Goal: Transaction & Acquisition: Purchase product/service

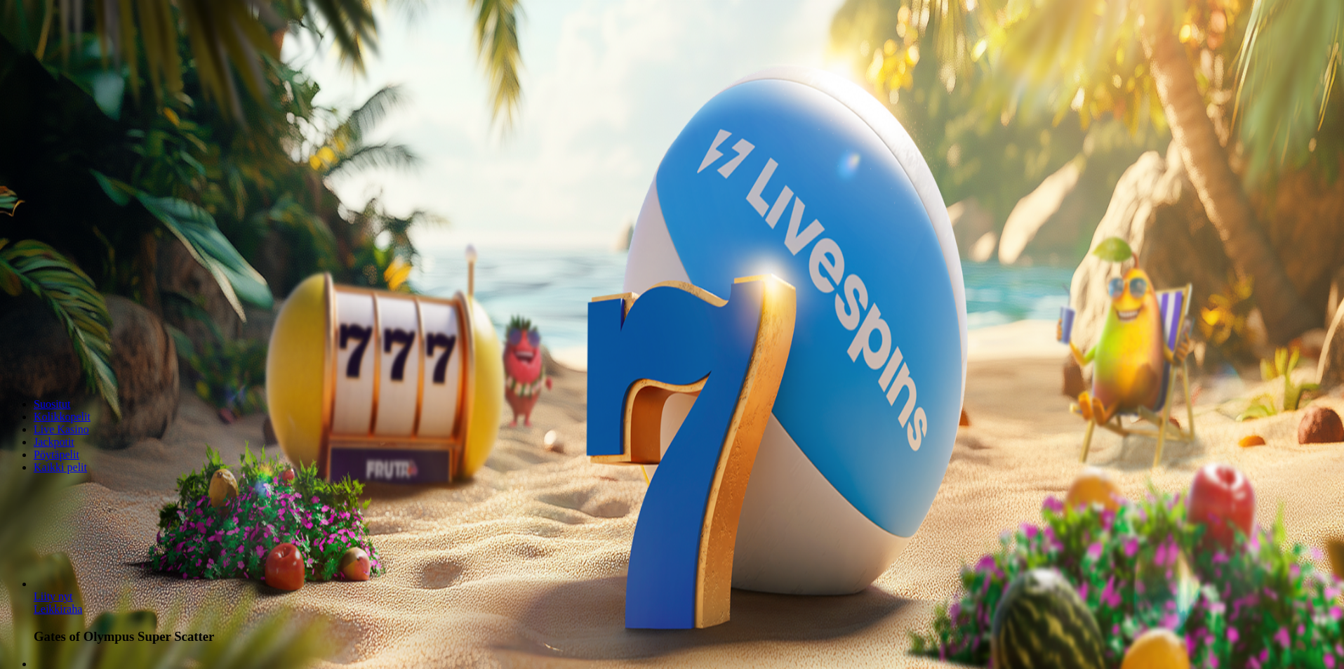
click at [105, 328] on input "***" at bounding box center [56, 327] width 100 height 14
click at [43, 56] on span "Talletus" at bounding box center [27, 51] width 32 height 11
drag, startPoint x: 237, startPoint y: 126, endPoint x: 219, endPoint y: 124, distance: 17.7
click at [105, 330] on input "***" at bounding box center [56, 337] width 100 height 14
type input "*"
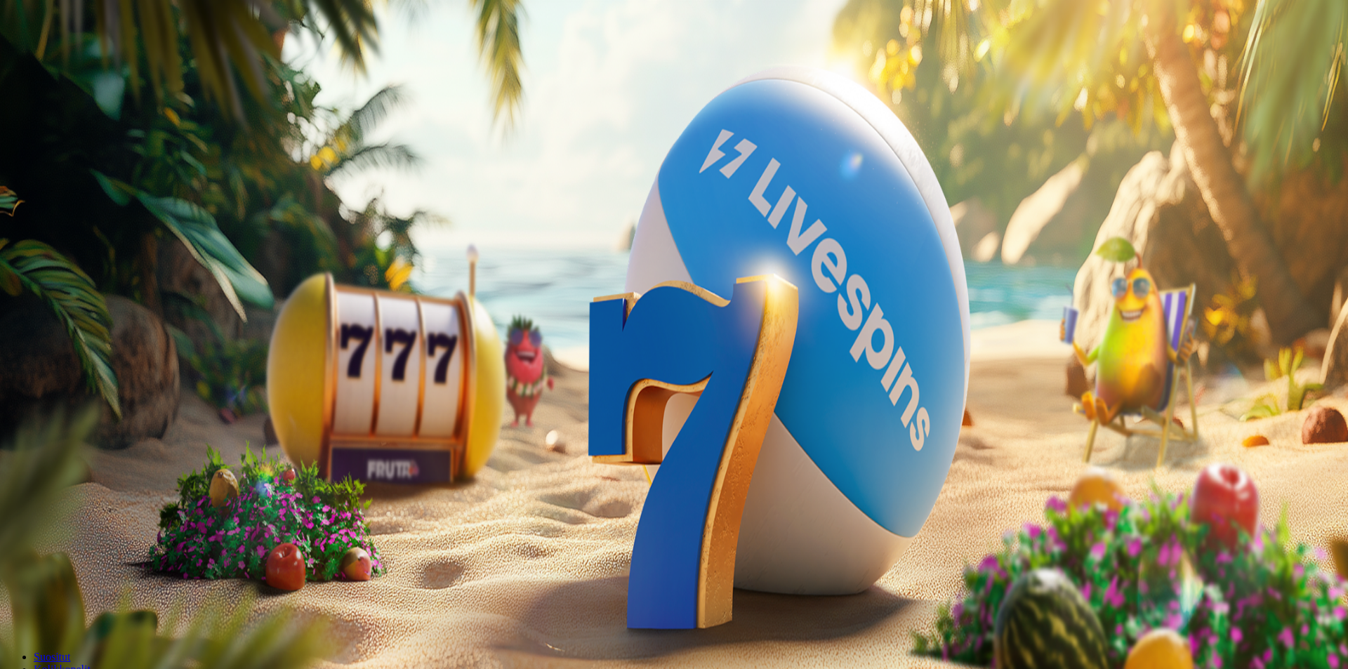
type input "*"
type input "**"
click at [101, 357] on button "TALLETA JA PELAA" at bounding box center [53, 364] width 95 height 15
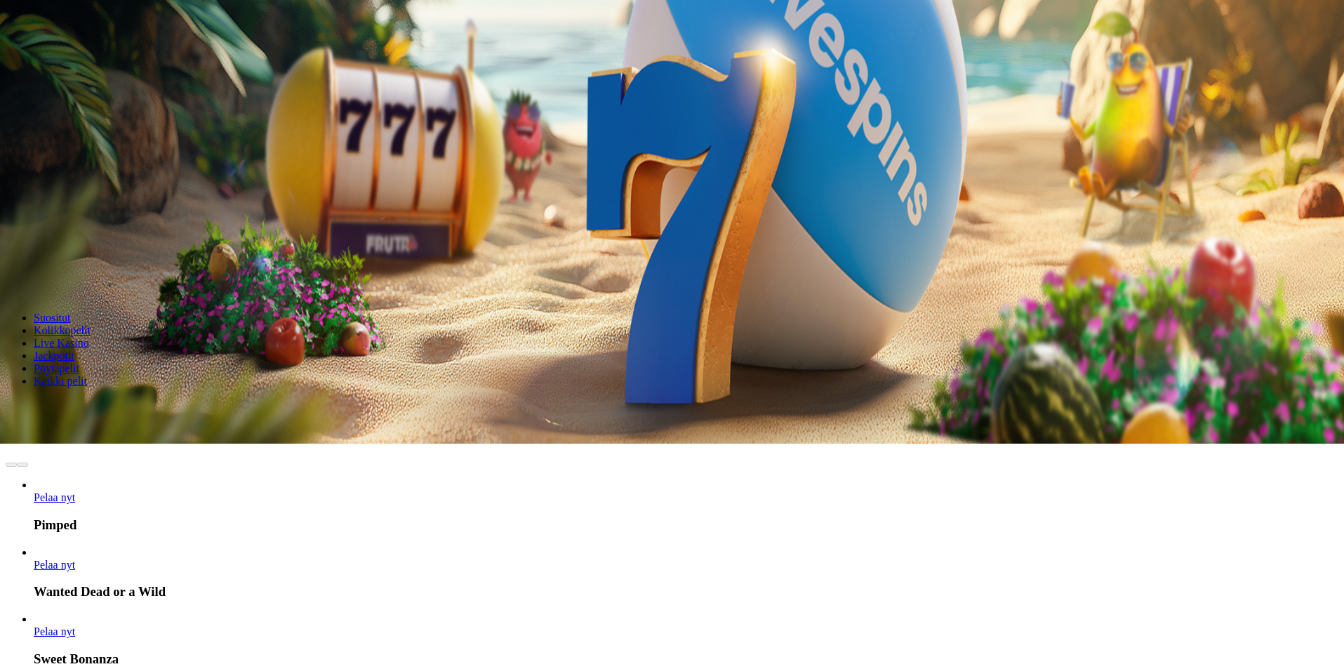
scroll to position [234, 0]
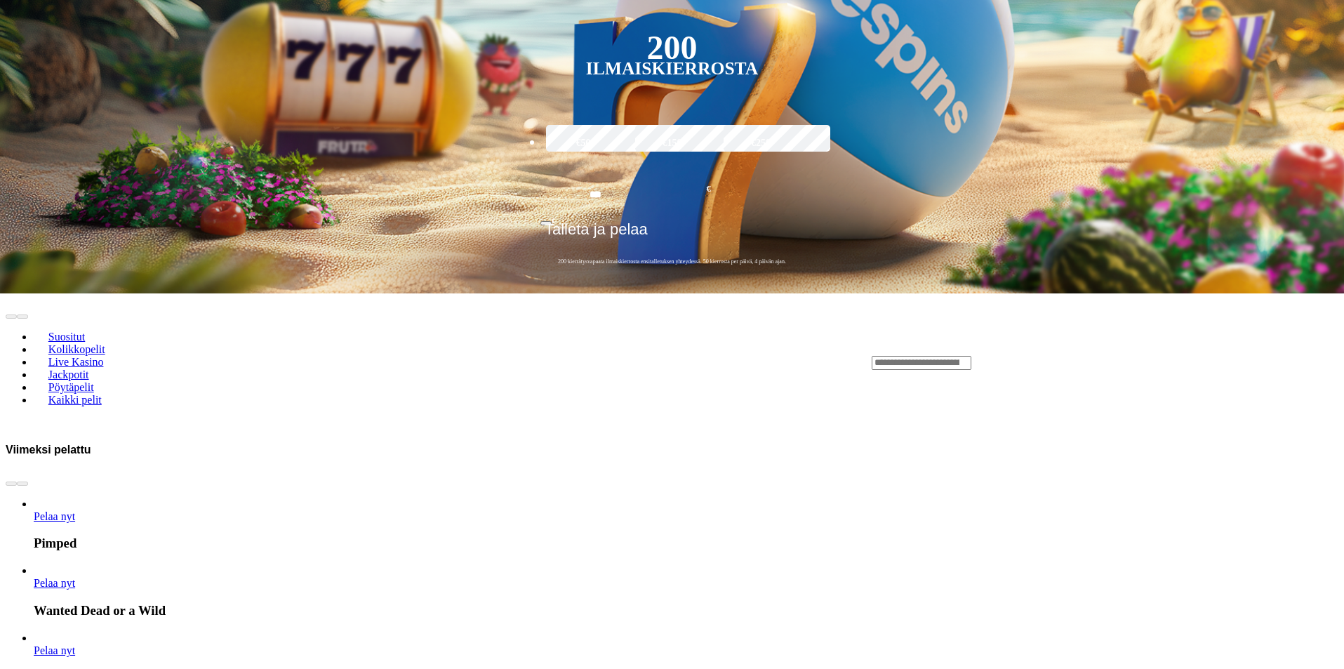
scroll to position [234, 0]
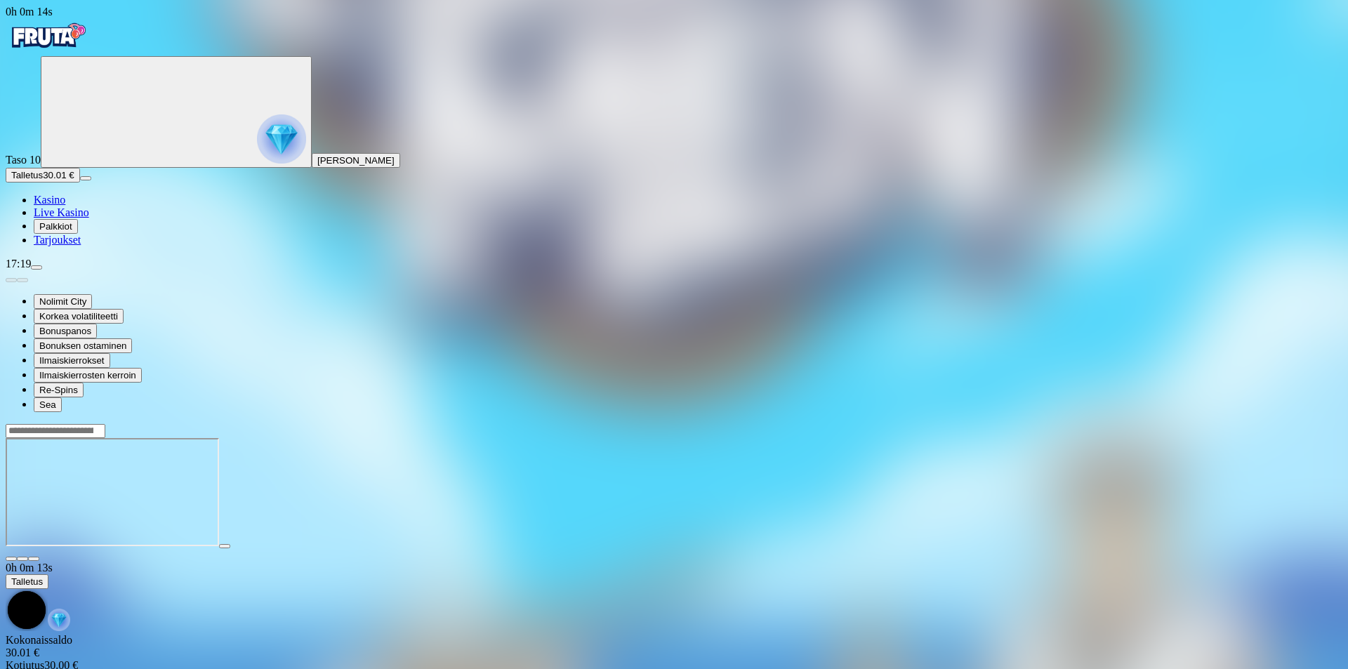
click at [72, 232] on span "Palkkiot" at bounding box center [55, 226] width 33 height 11
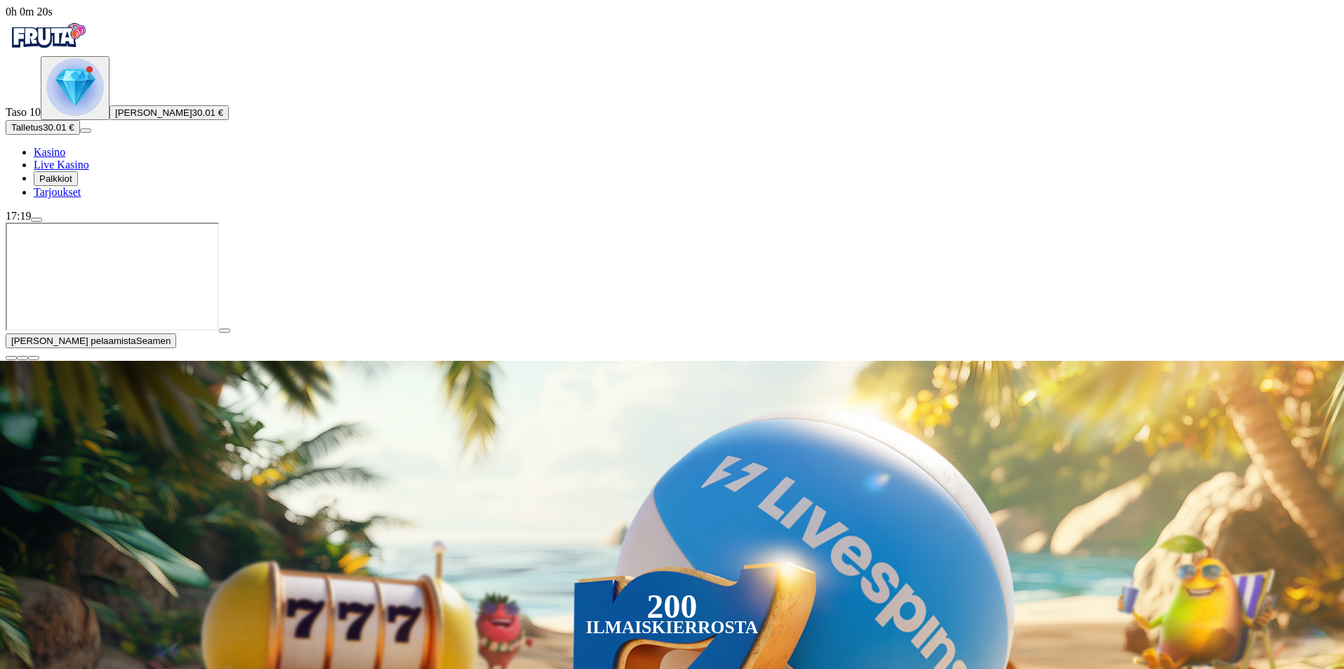
click at [72, 184] on span "Palkkiot" at bounding box center [55, 178] width 33 height 11
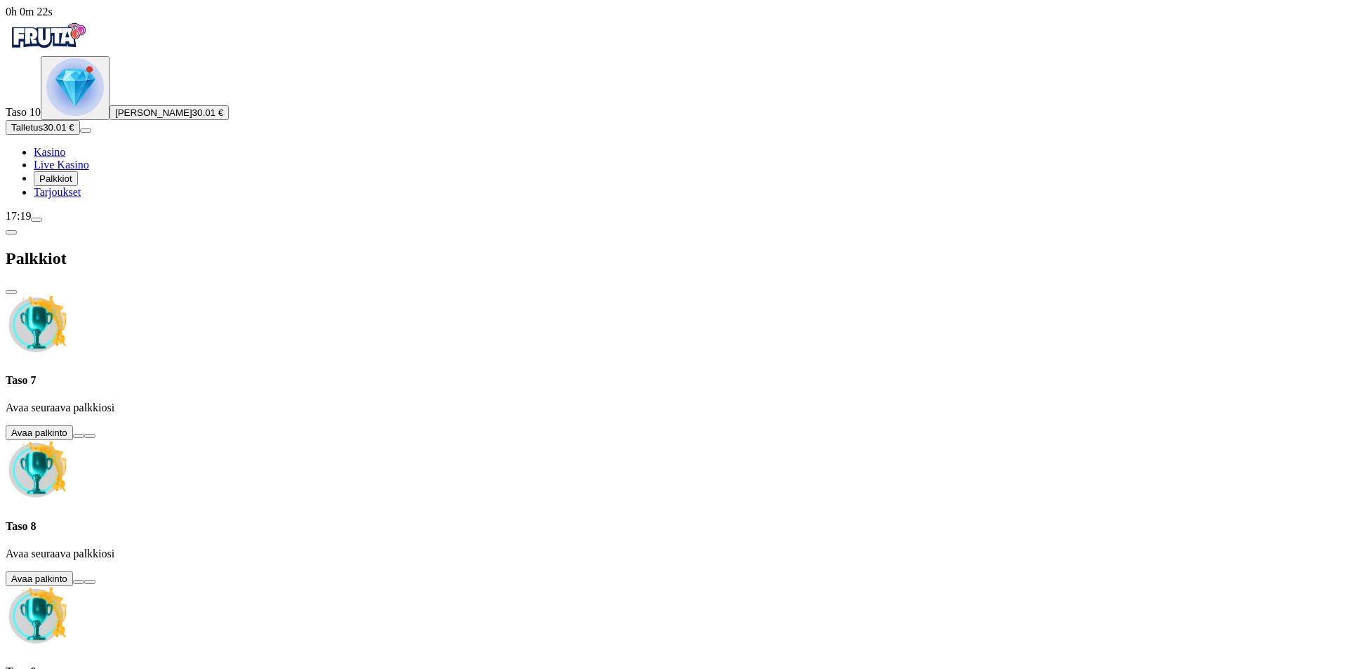
click at [84, 434] on button at bounding box center [78, 436] width 11 height 4
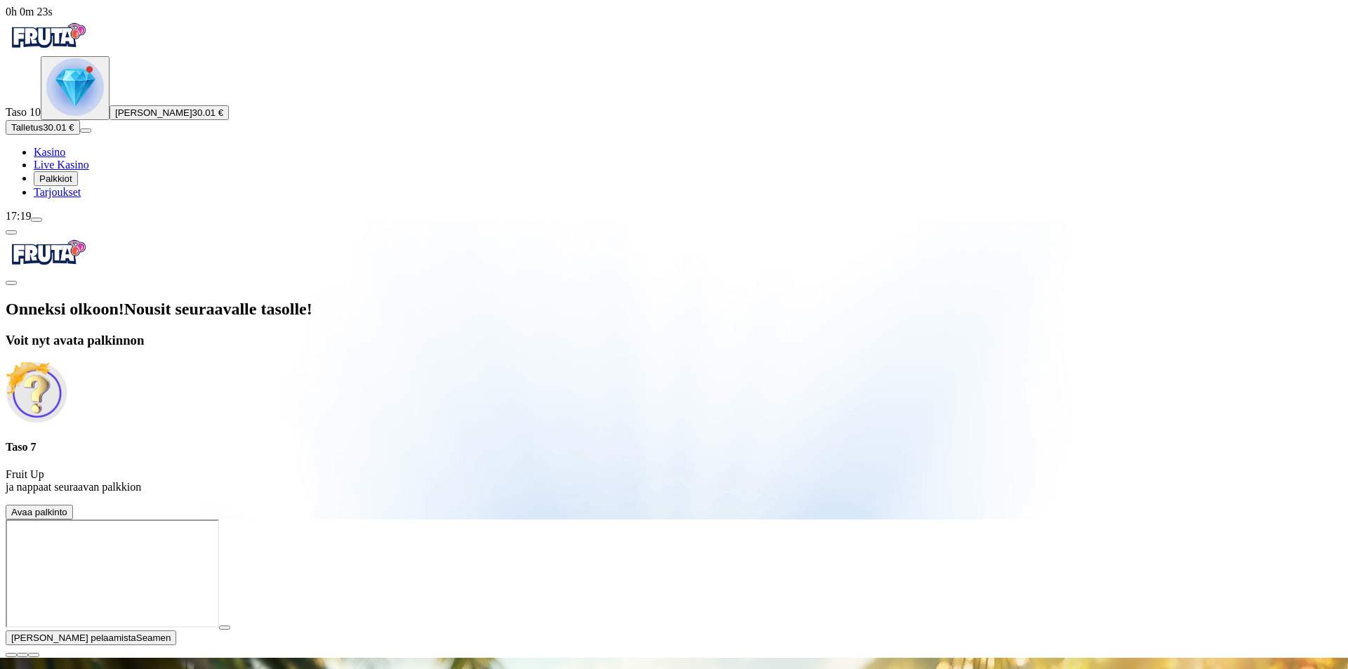
click at [67, 507] on span "Avaa palkinto" at bounding box center [39, 512] width 56 height 11
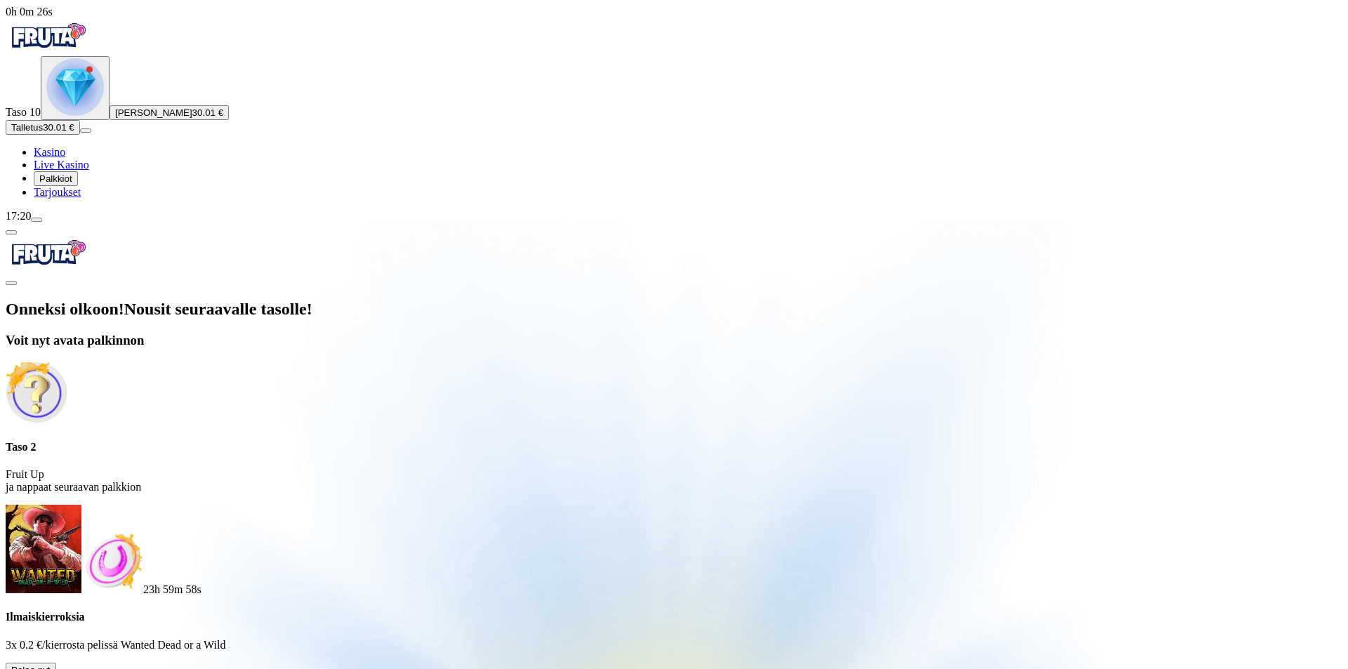
click at [67, 668] on button at bounding box center [61, 673] width 11 height 4
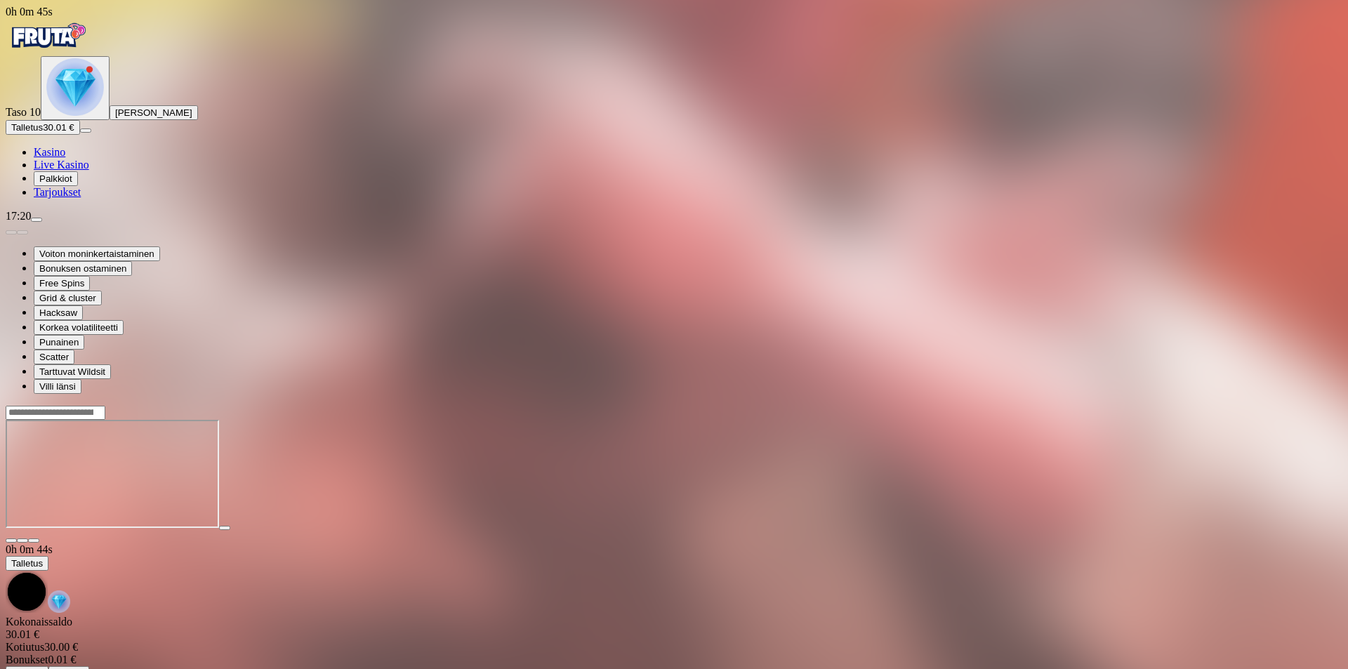
click at [71, 184] on span "Palkkiot" at bounding box center [55, 178] width 33 height 11
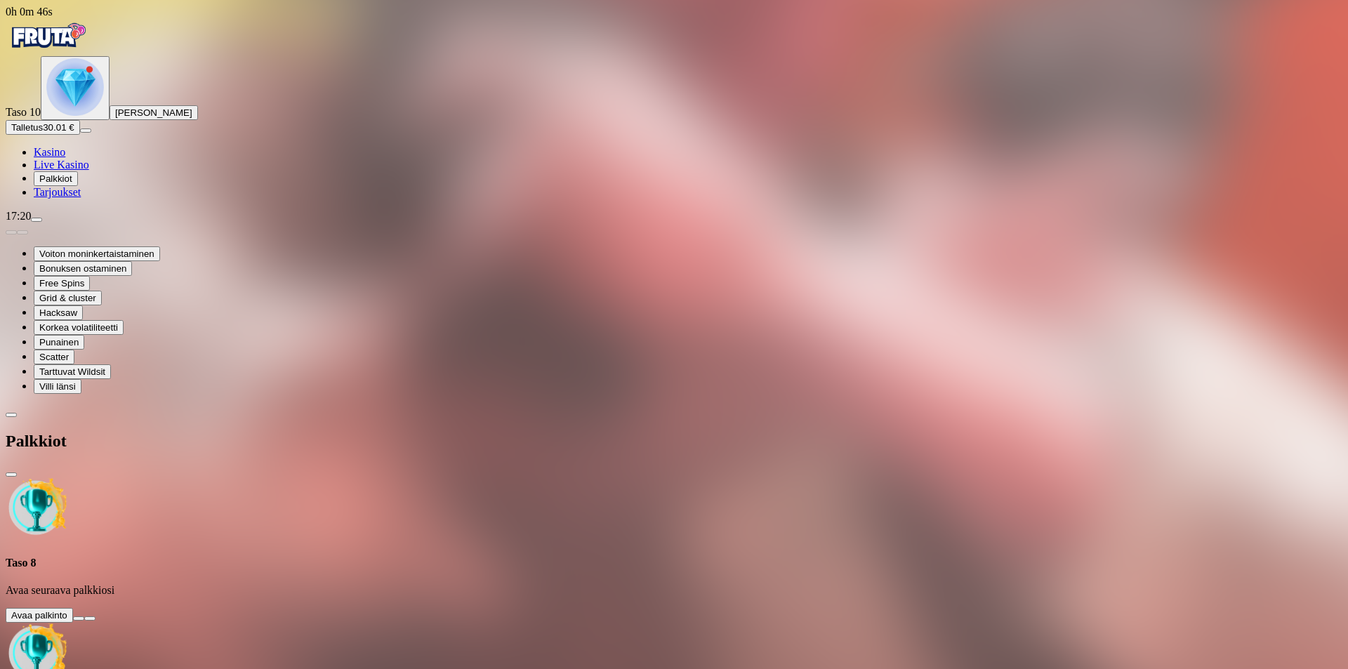
click at [84, 616] on button at bounding box center [78, 618] width 11 height 4
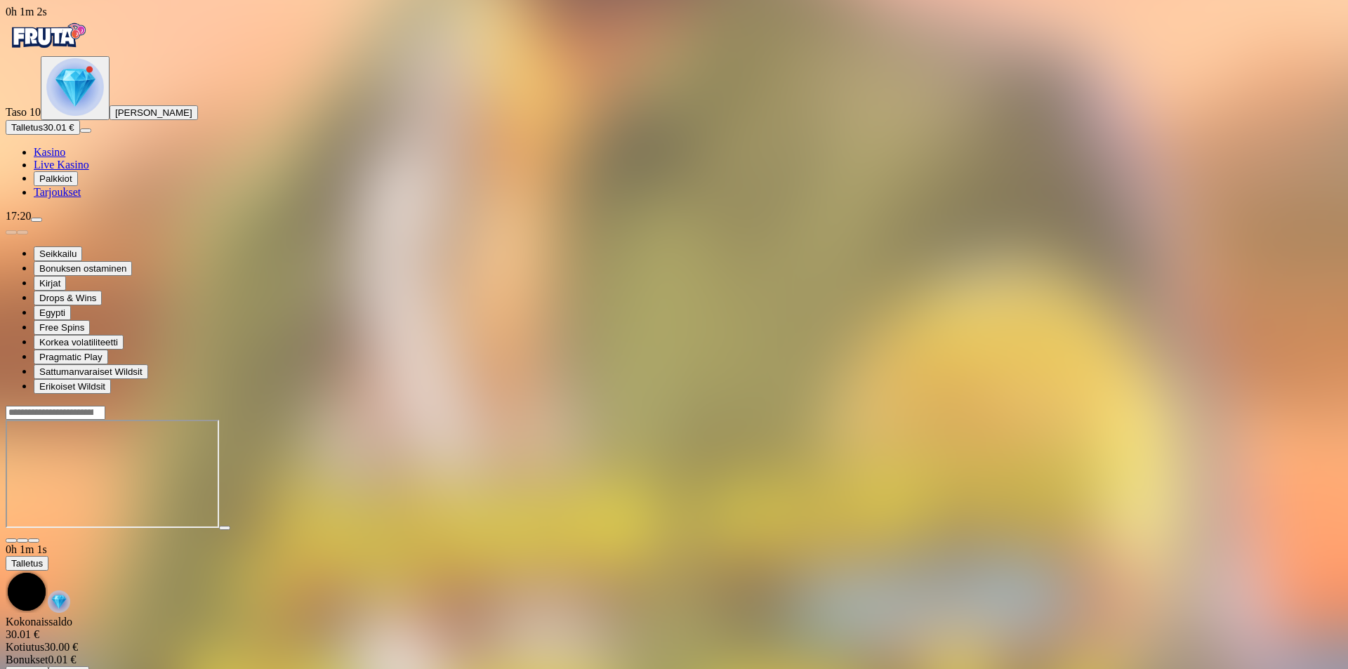
click at [71, 184] on span "Palkkiot" at bounding box center [55, 178] width 33 height 11
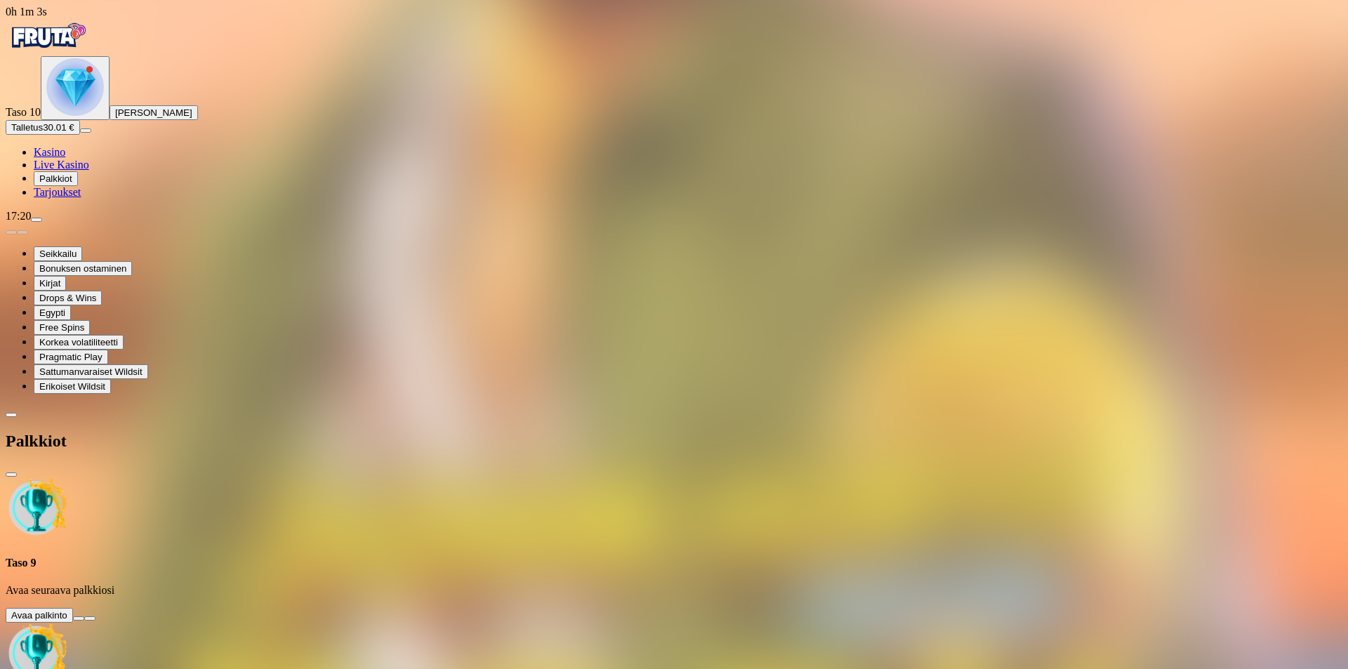
click at [84, 616] on button at bounding box center [78, 618] width 11 height 4
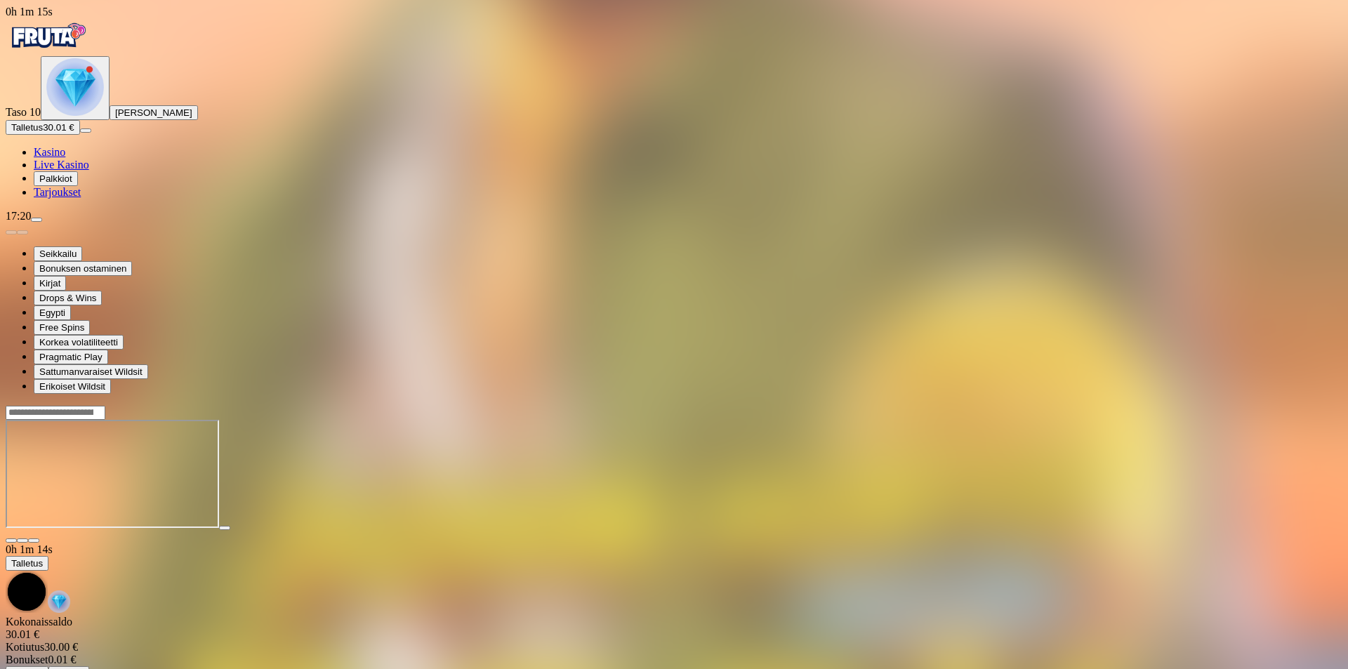
click at [72, 184] on span "Palkkiot" at bounding box center [55, 178] width 33 height 11
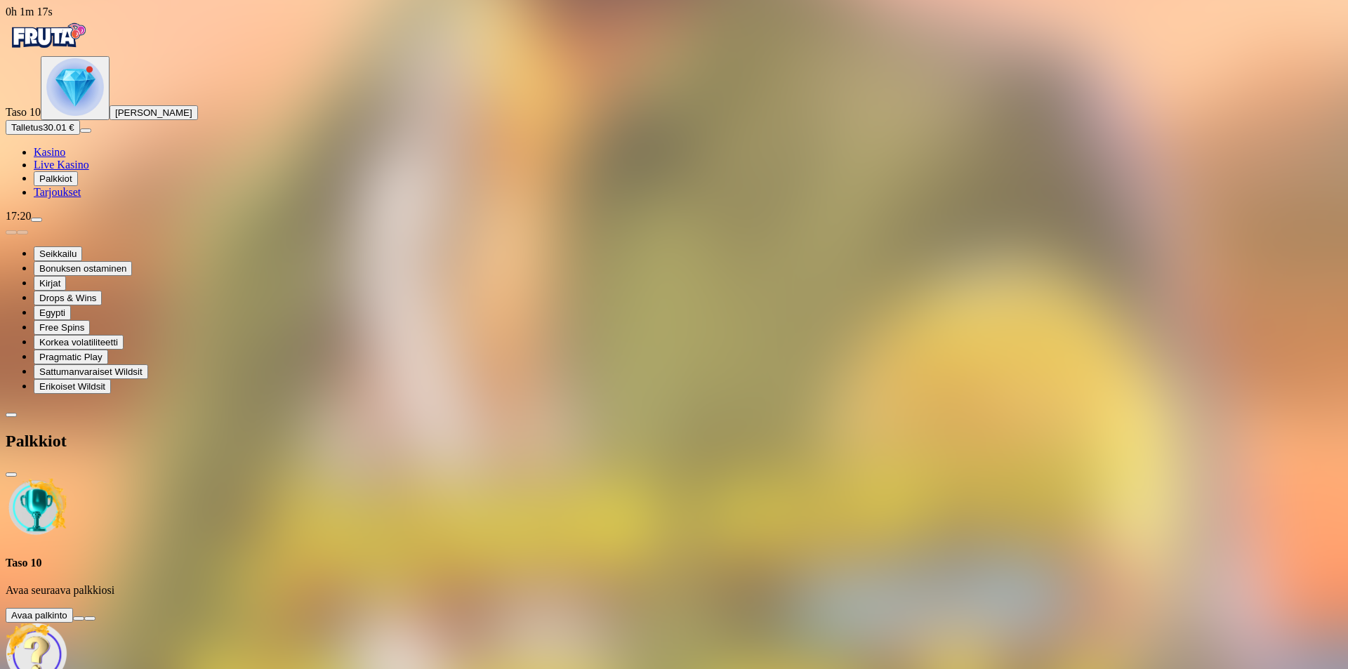
click at [84, 616] on button at bounding box center [78, 618] width 11 height 4
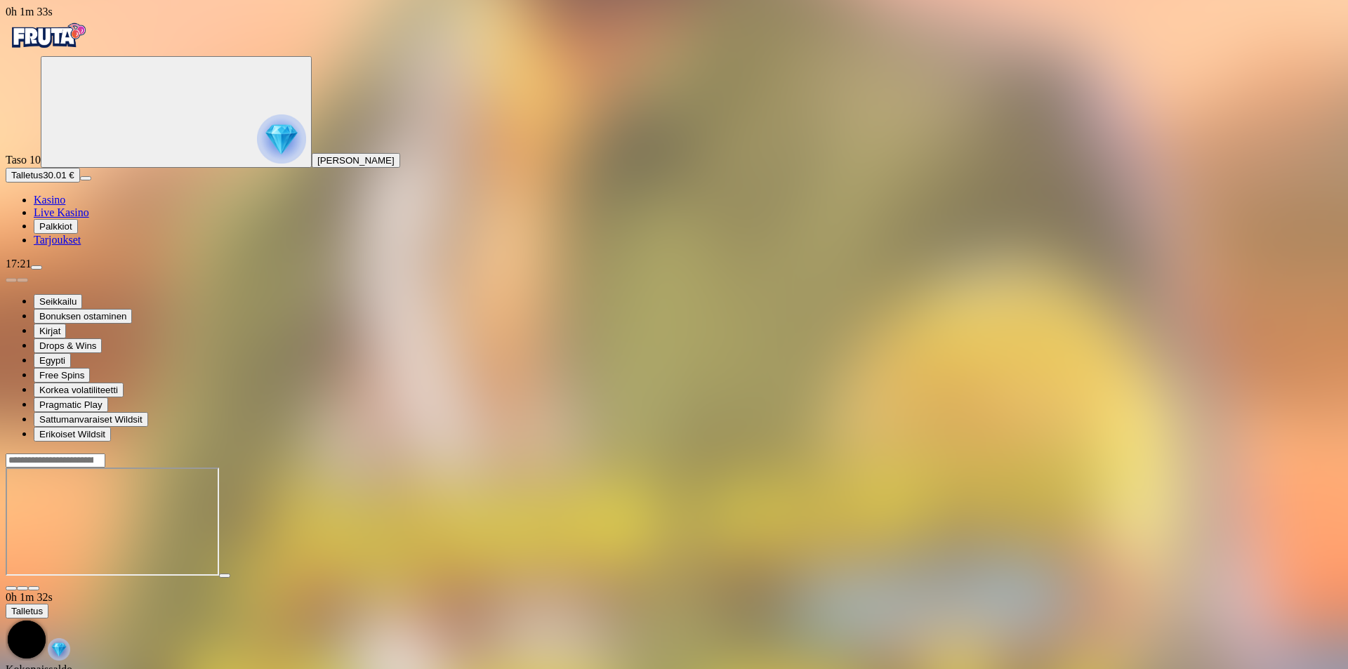
click at [65, 206] on span "Kasino" at bounding box center [50, 200] width 32 height 12
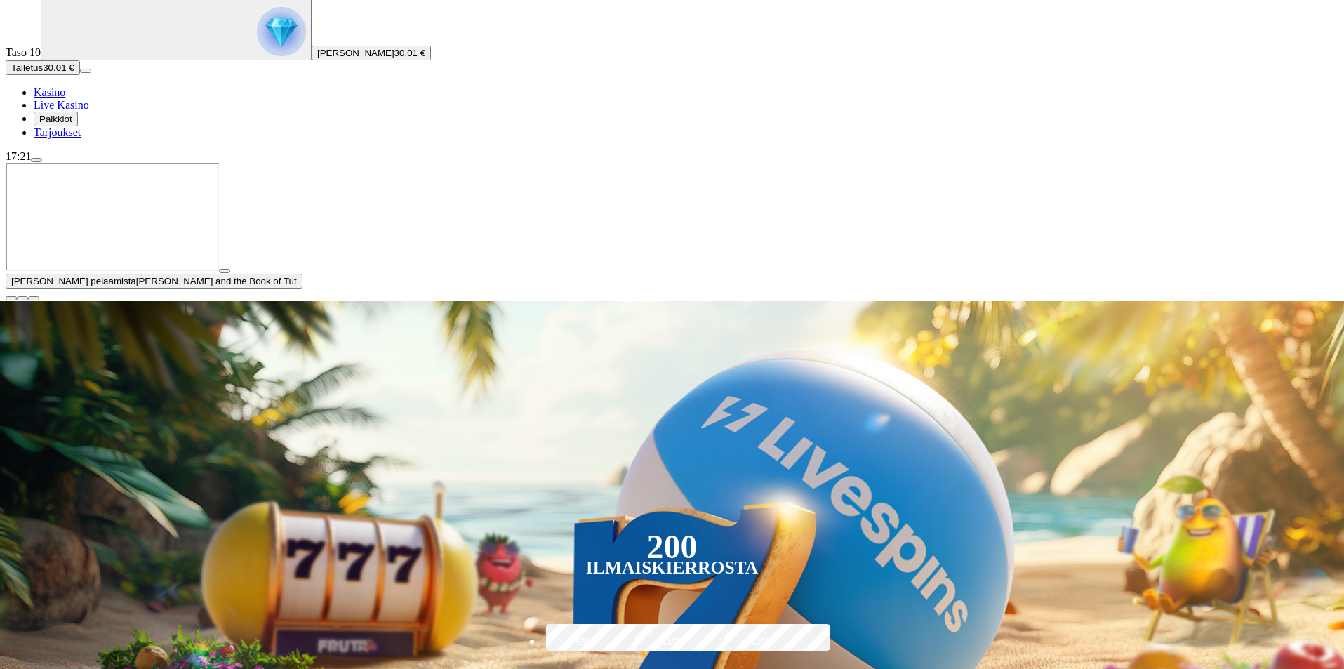
scroll to position [234, 0]
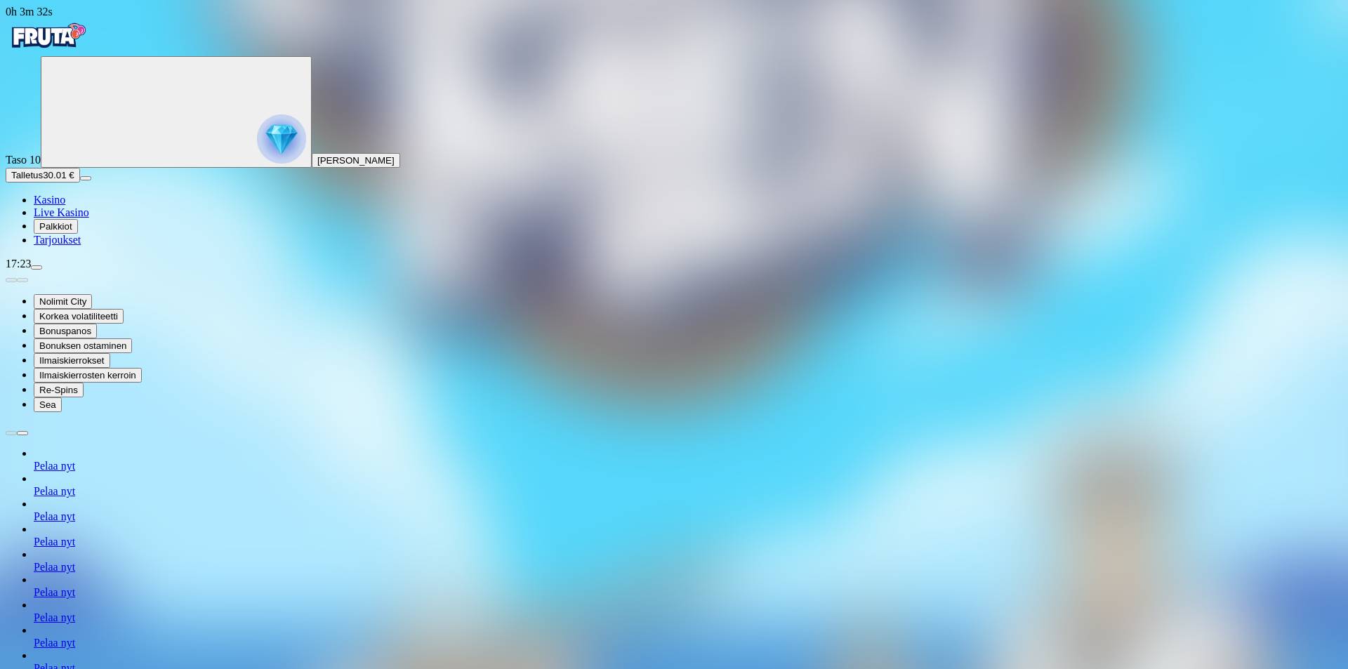
click at [58, 206] on span "Kasino" at bounding box center [50, 200] width 32 height 12
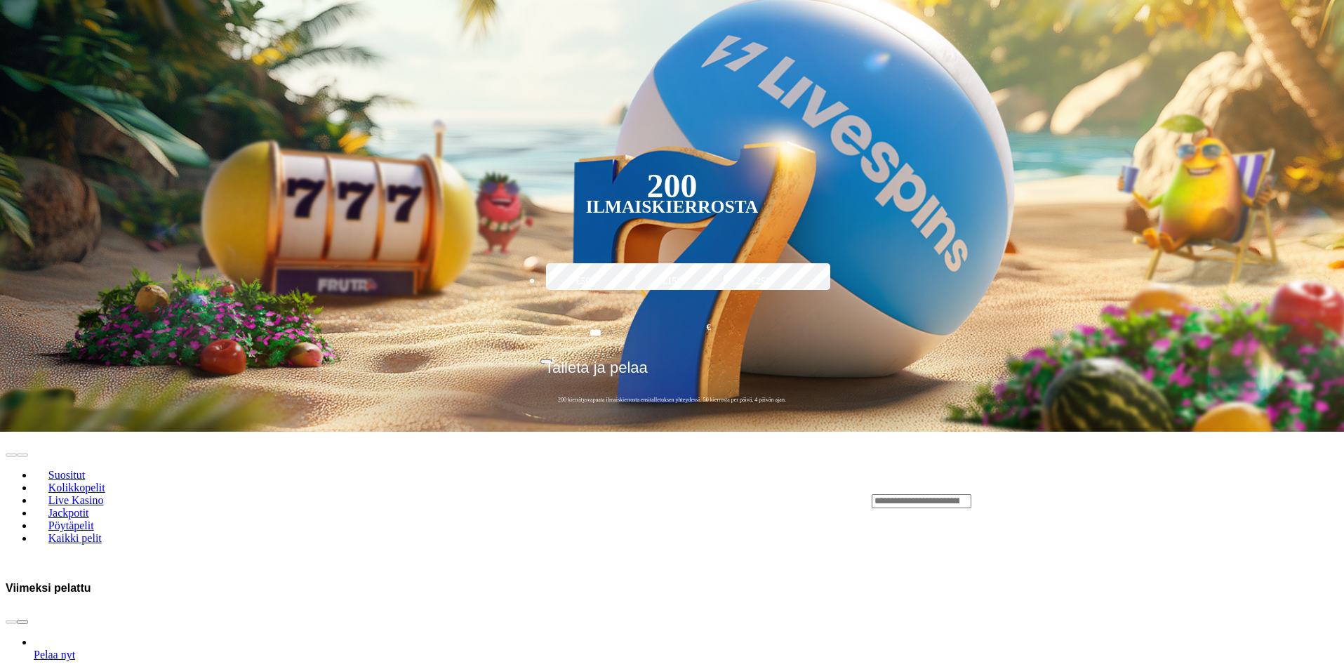
scroll to position [234, 0]
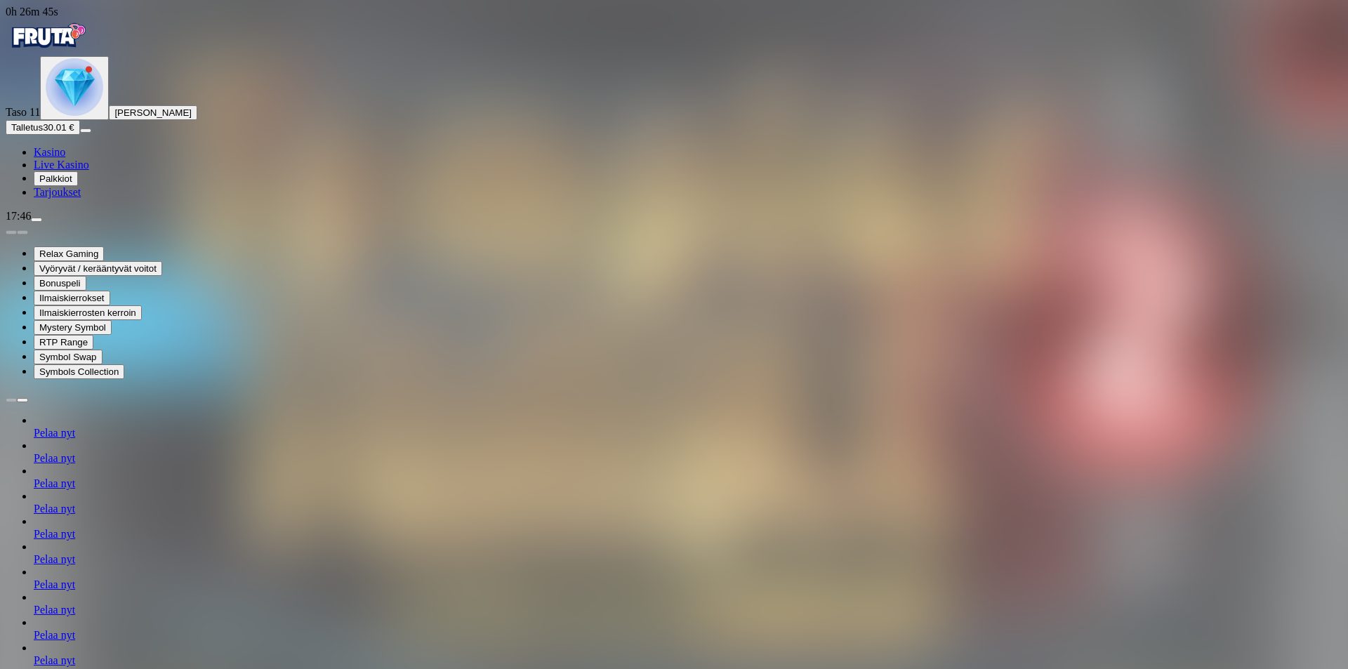
click at [65, 158] on span "Kasino" at bounding box center [50, 152] width 32 height 12
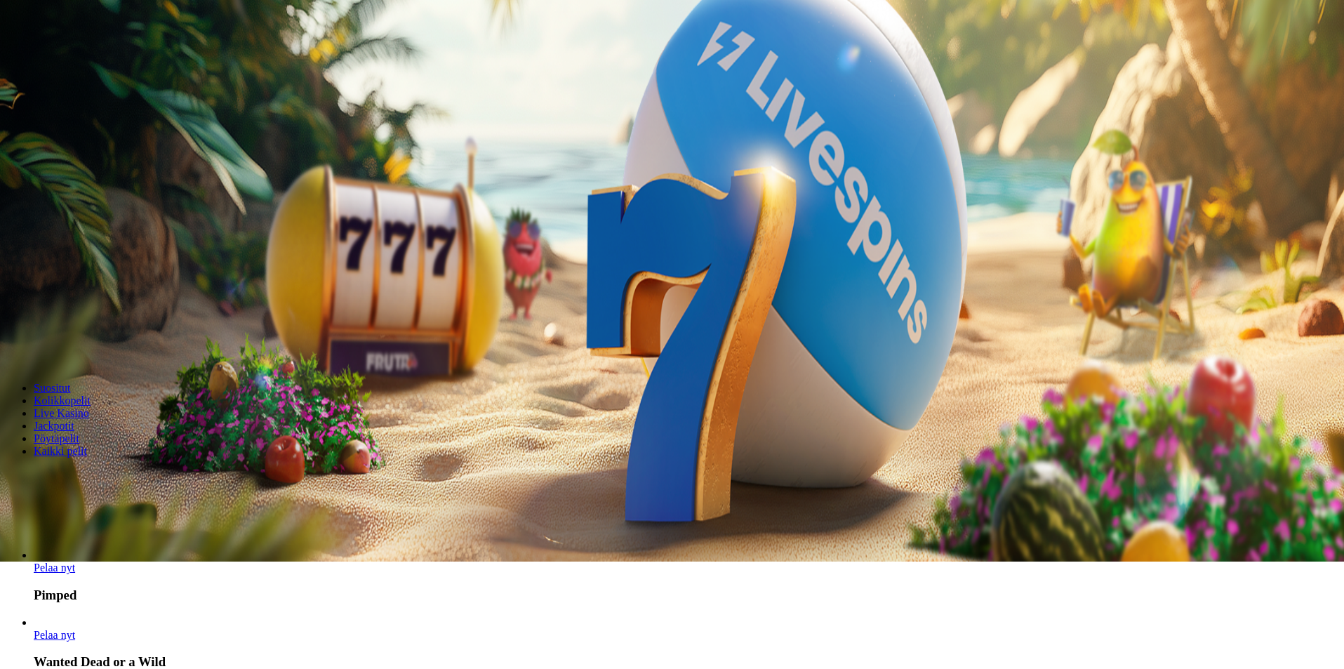
scroll to position [234, 0]
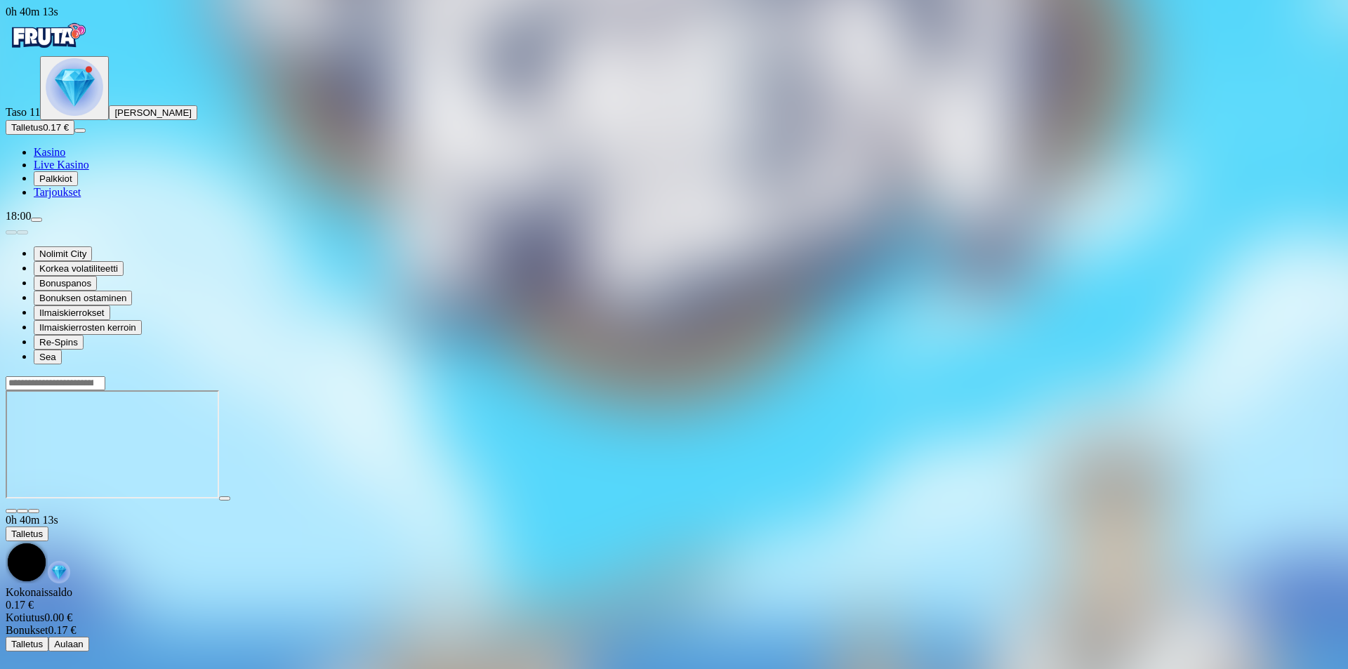
click at [82, 116] on img "Primary" at bounding box center [75, 87] width 58 height 58
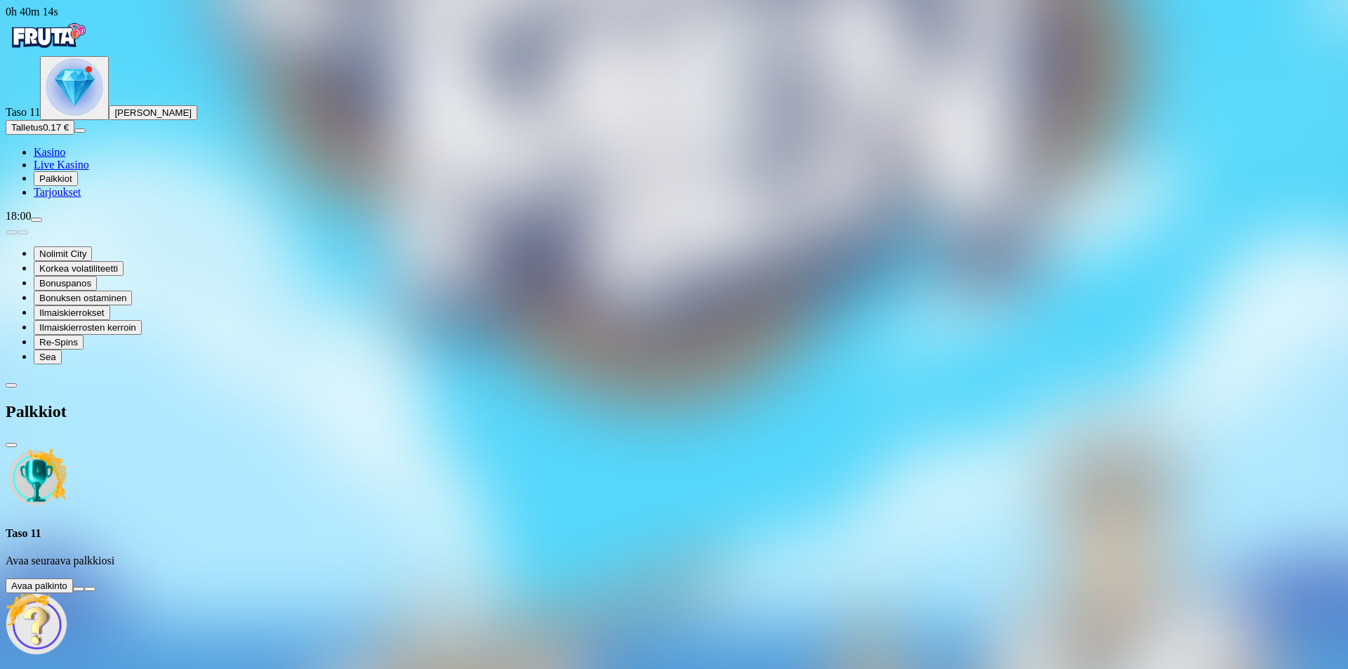
click at [84, 587] on button at bounding box center [78, 589] width 11 height 4
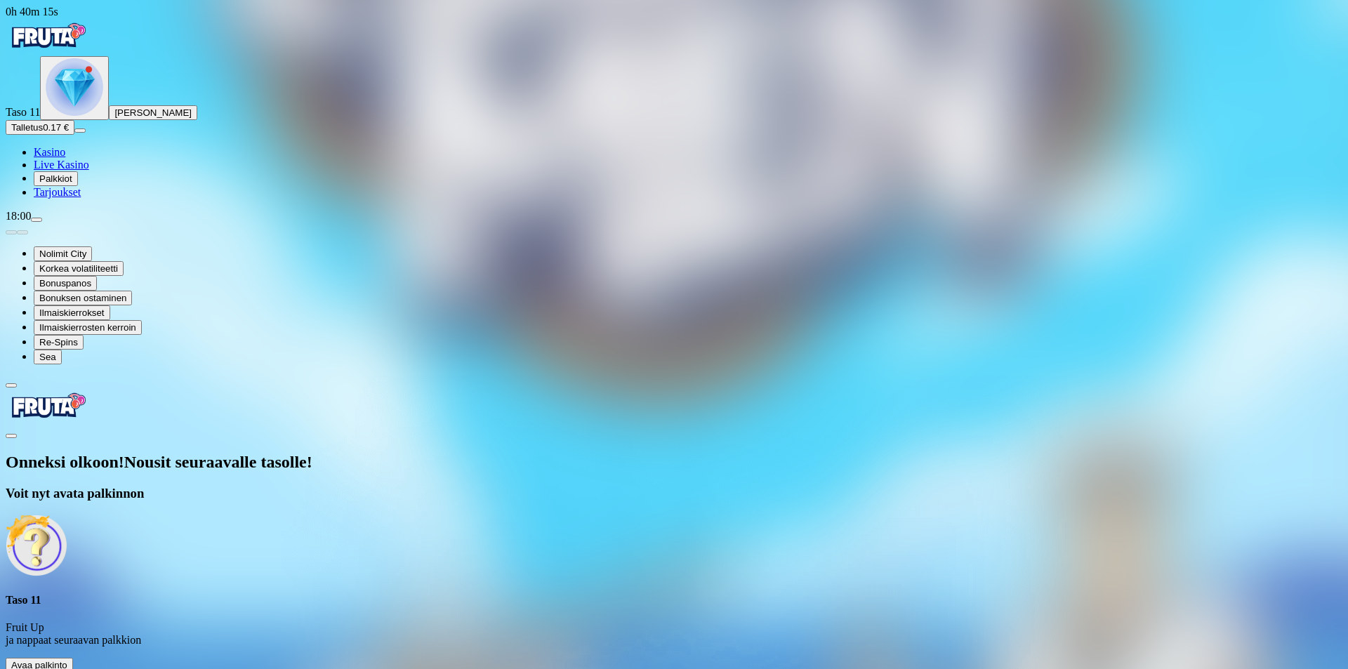
click at [67, 660] on span "Avaa palkinto" at bounding box center [39, 665] width 56 height 11
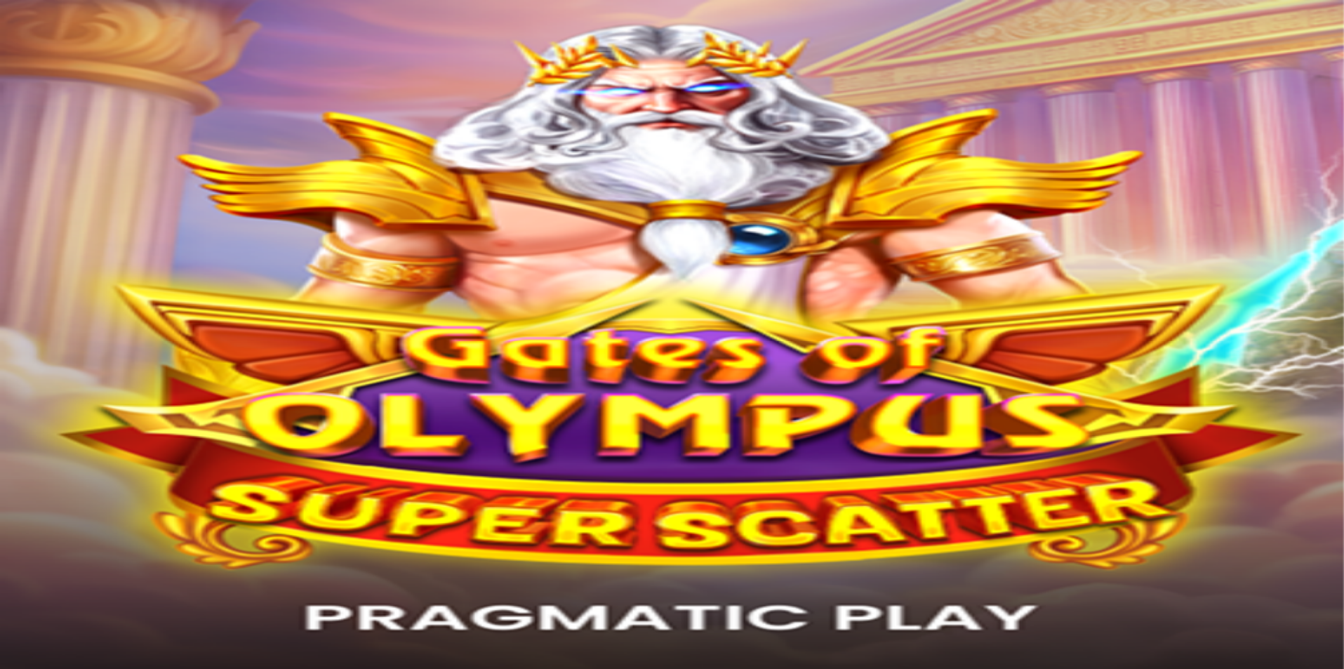
click at [43, 180] on span "Talletus" at bounding box center [27, 175] width 32 height 11
drag, startPoint x: 291, startPoint y: 122, endPoint x: 119, endPoint y: 141, distance: 172.3
click at [119, 141] on div "0h 41m 43s Taso 11 Samppa Fredrik Sarparanta Talletus 0.64 € Kasino Live Kasino…" at bounding box center [674, 542] width 1336 height 1072
click at [72, 232] on span "Palkkiot" at bounding box center [55, 226] width 33 height 11
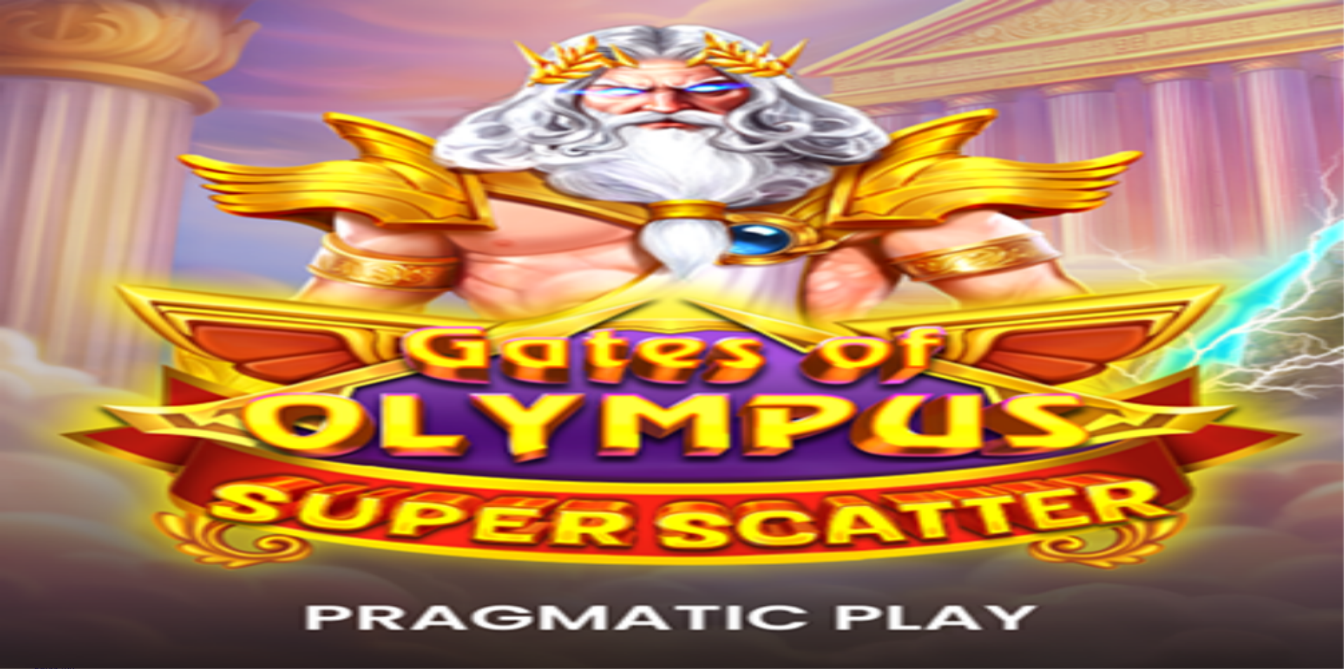
click at [37, 267] on span "menu icon" at bounding box center [37, 267] width 0 height 0
click at [43, 180] on span "Talletus" at bounding box center [27, 175] width 32 height 11
drag, startPoint x: 305, startPoint y: 119, endPoint x: 173, endPoint y: 118, distance: 131.3
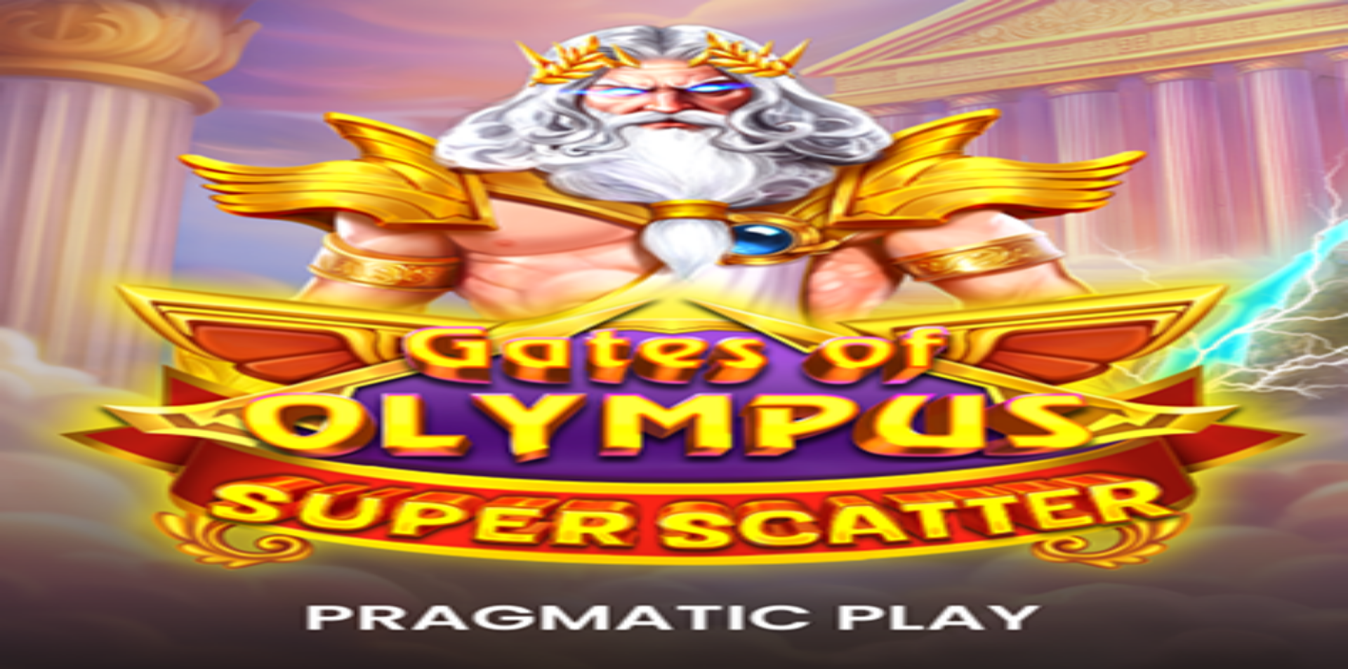
type input "**"
click at [65, 206] on span "Kasino" at bounding box center [50, 200] width 32 height 12
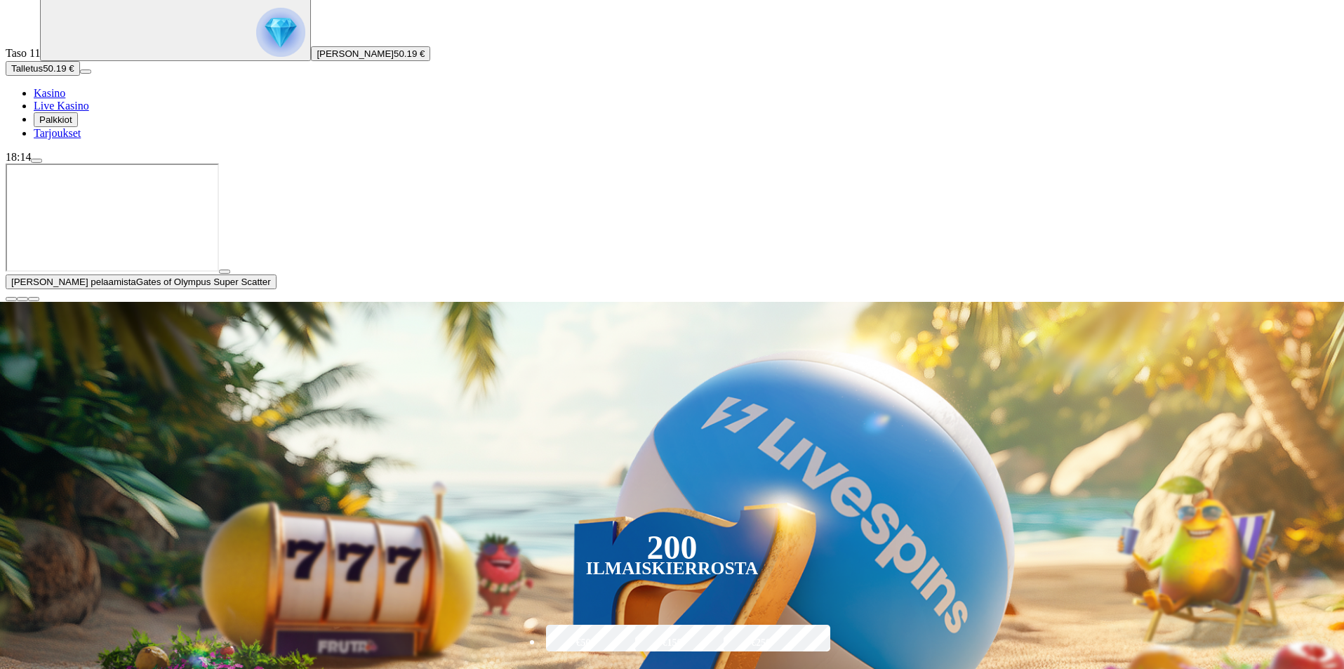
scroll to position [234, 0]
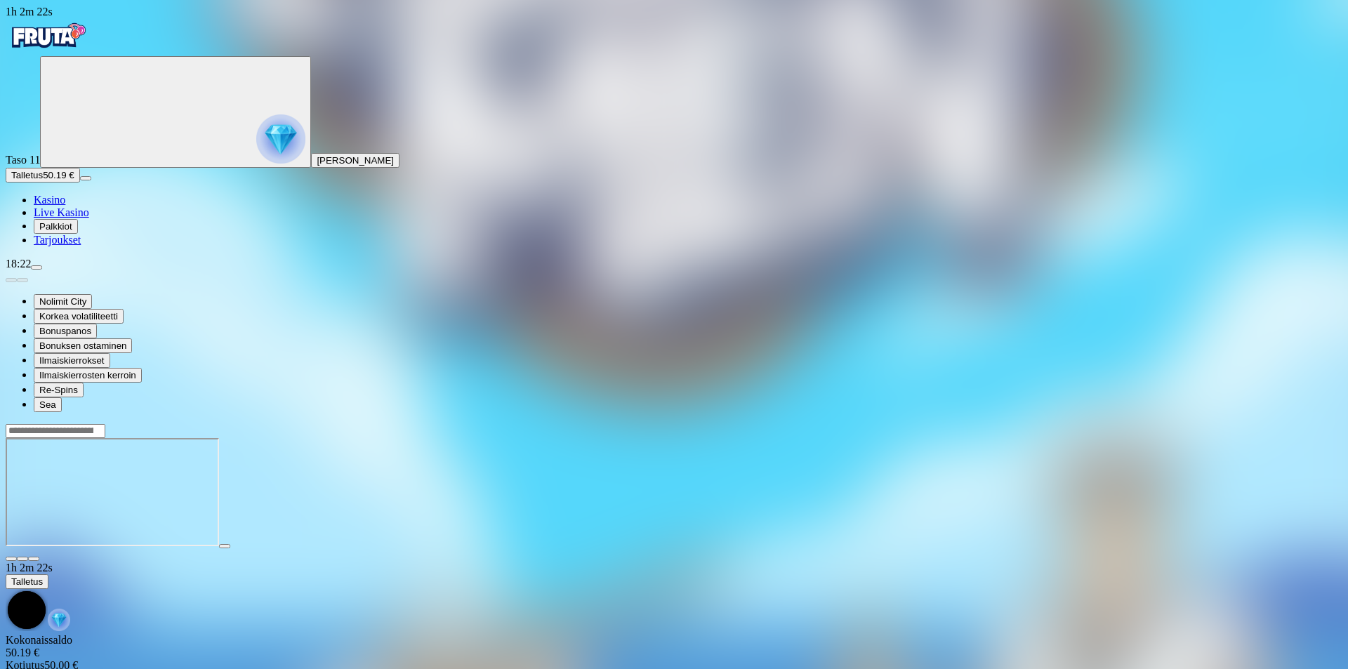
click at [37, 267] on span "menu icon" at bounding box center [37, 267] width 0 height 0
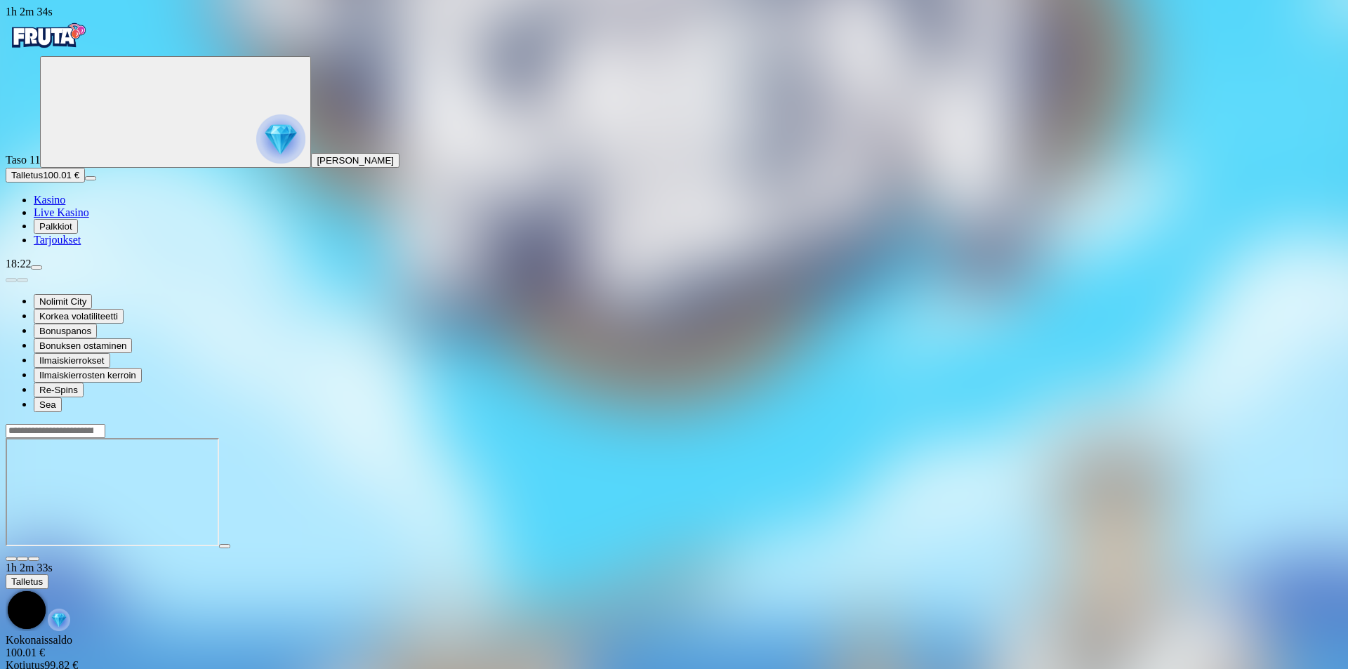
click at [65, 206] on span "Kasino" at bounding box center [50, 200] width 32 height 12
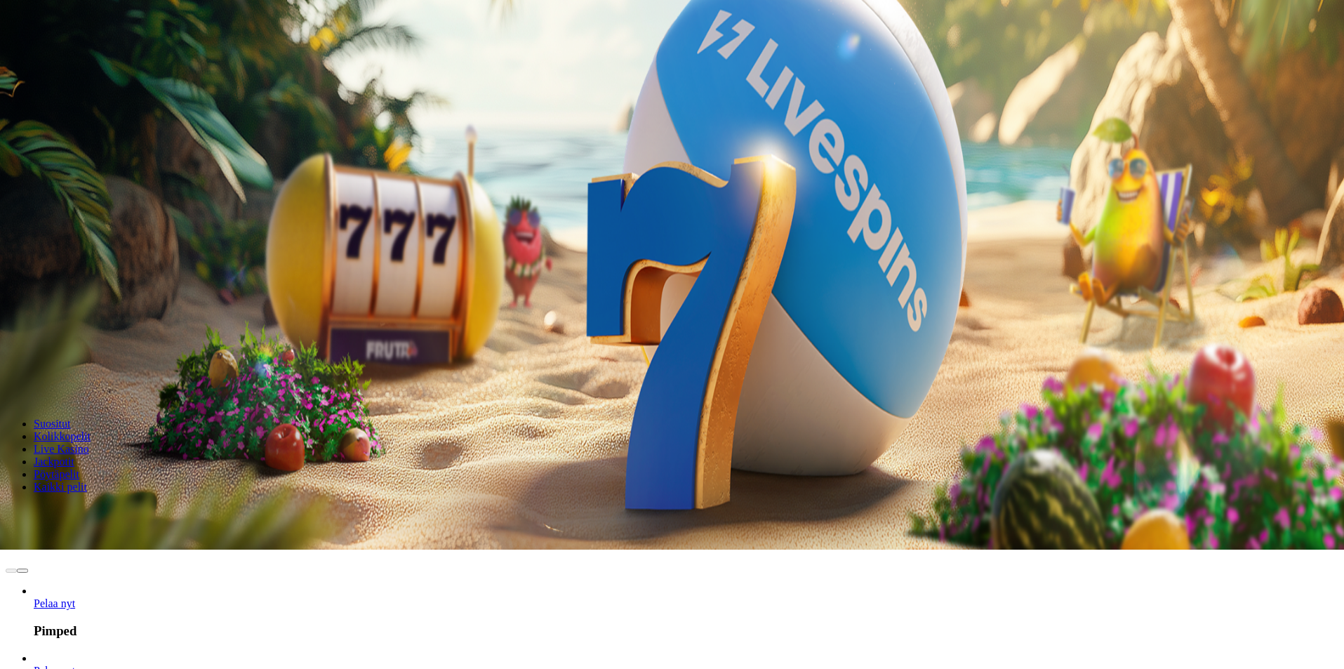
scroll to position [234, 0]
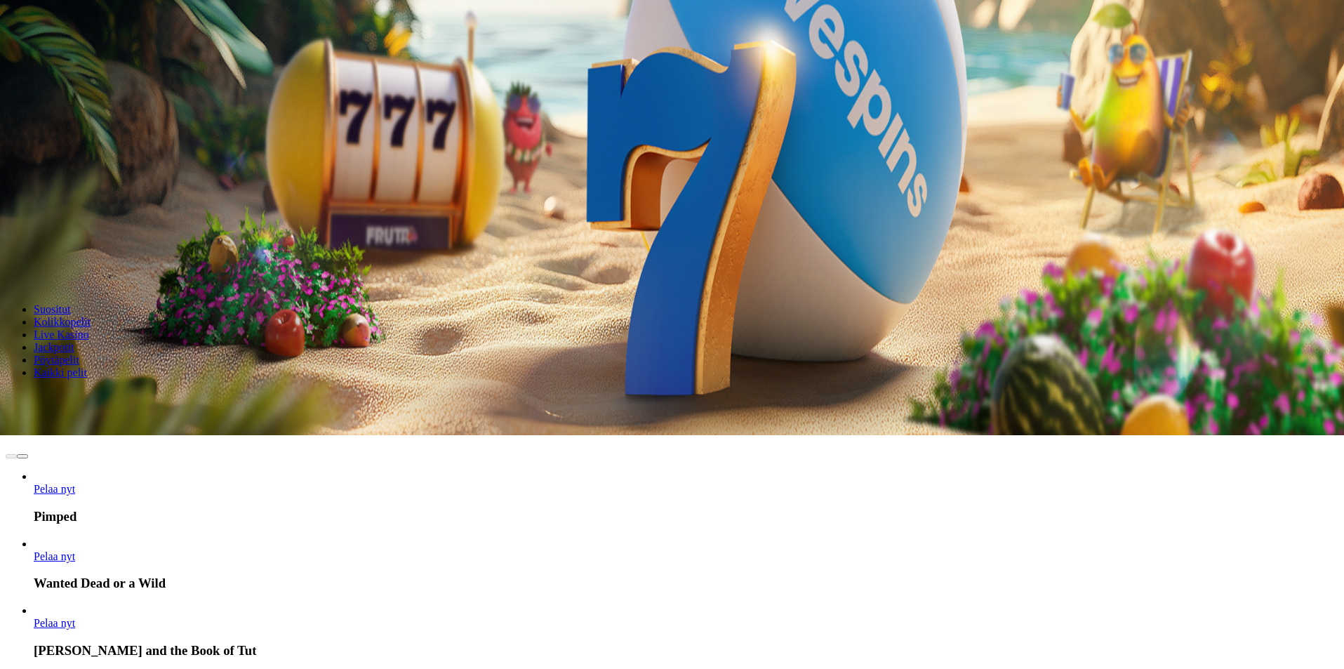
click at [105, 391] on input "Search" at bounding box center [56, 398] width 100 height 14
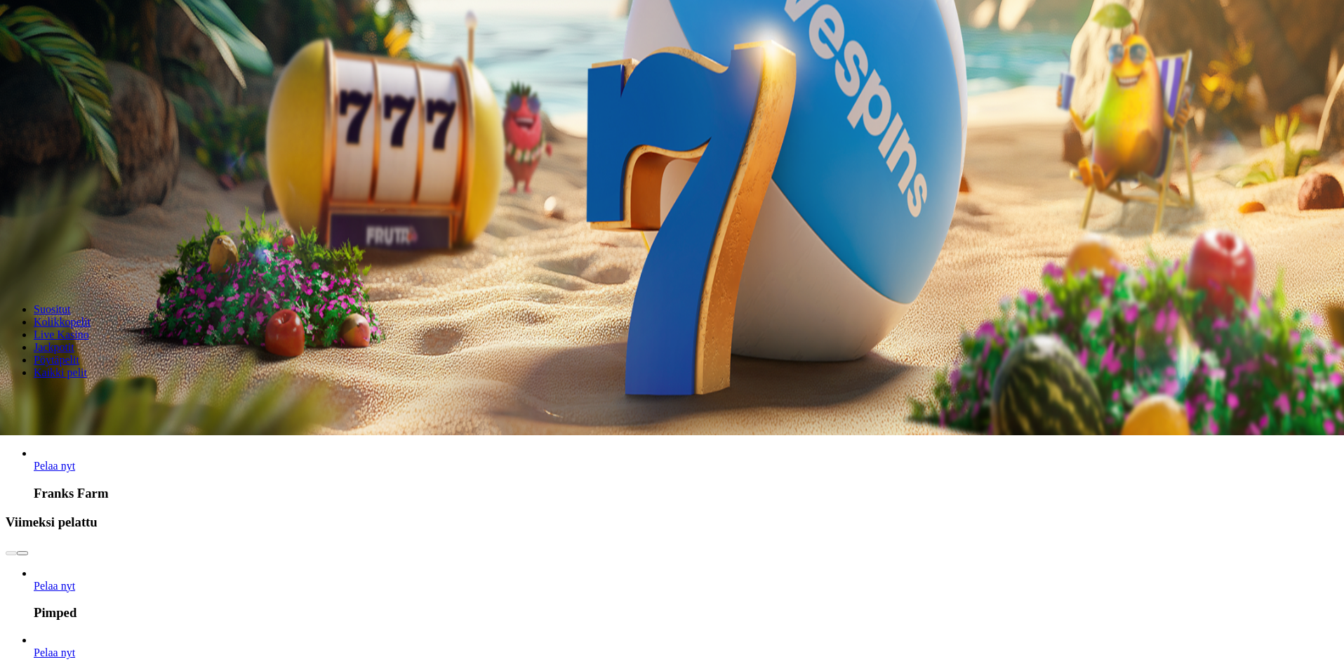
type input "******"
click at [75, 460] on span "Pelaa nyt" at bounding box center [54, 466] width 41 height 12
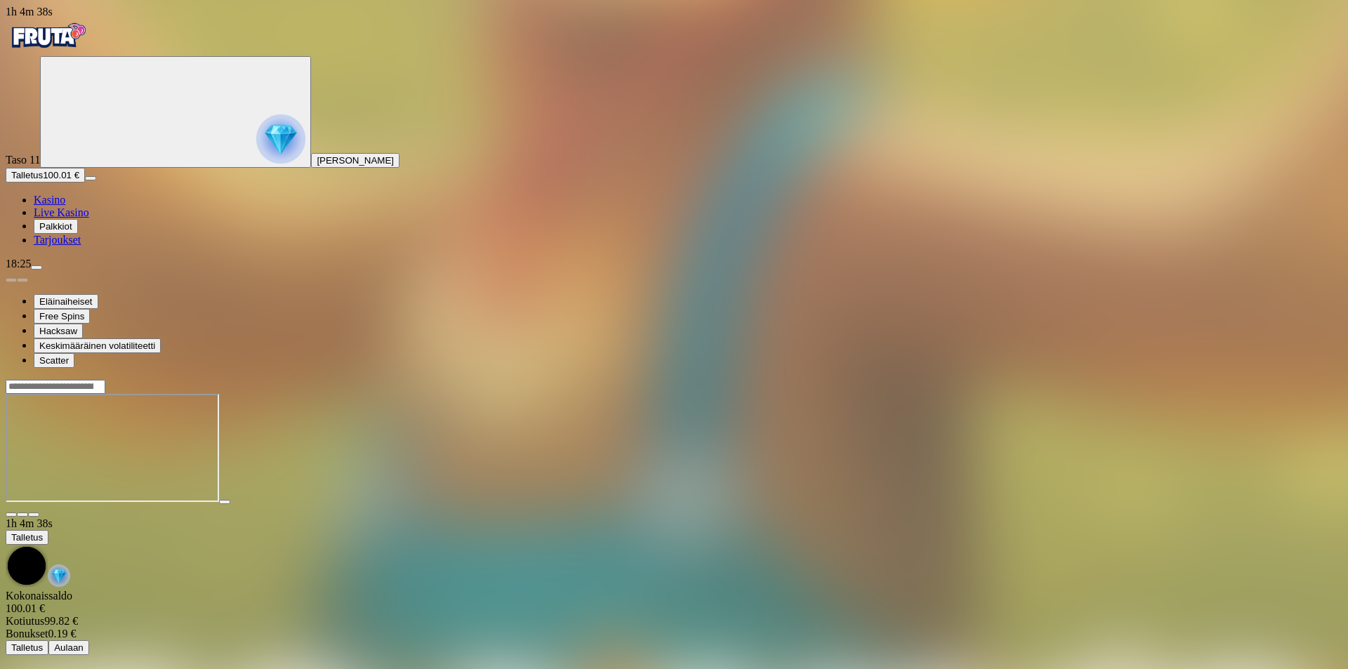
click at [37, 267] on span "menu icon" at bounding box center [37, 267] width 0 height 0
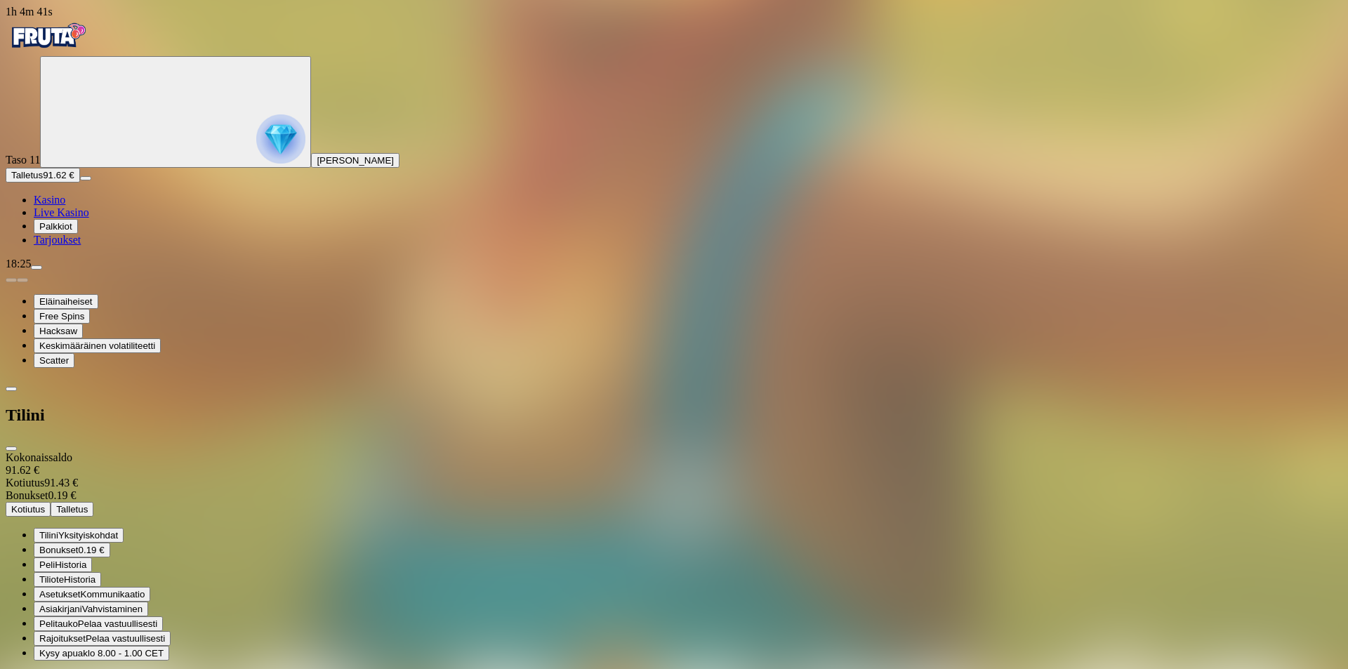
click at [51, 502] on button "Kotiutus" at bounding box center [28, 509] width 45 height 15
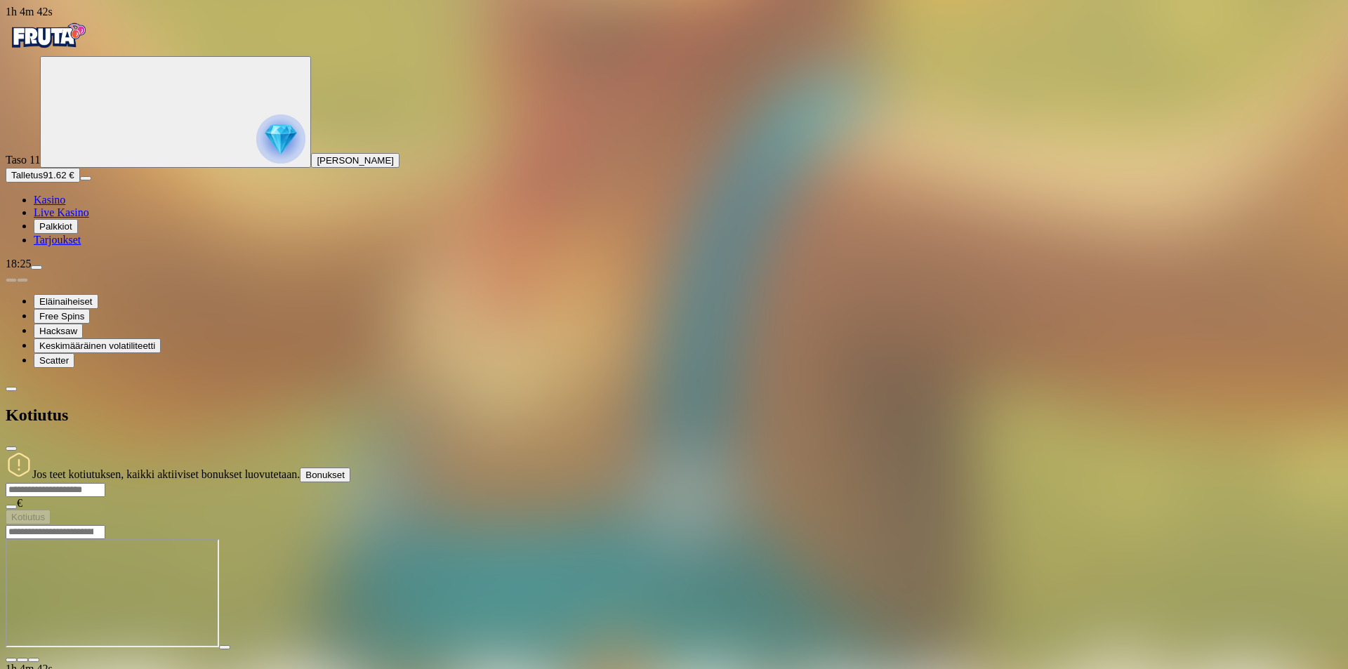
click at [312, 451] on div "Jos teet kotiutuksen, kaikki aktiiviset bonukset luovutetaan. Bonukset" at bounding box center [674, 466] width 1336 height 31
click at [105, 483] on input "number" at bounding box center [56, 490] width 100 height 14
type input "**"
click at [45, 512] on span "Kotiutus" at bounding box center [28, 517] width 34 height 11
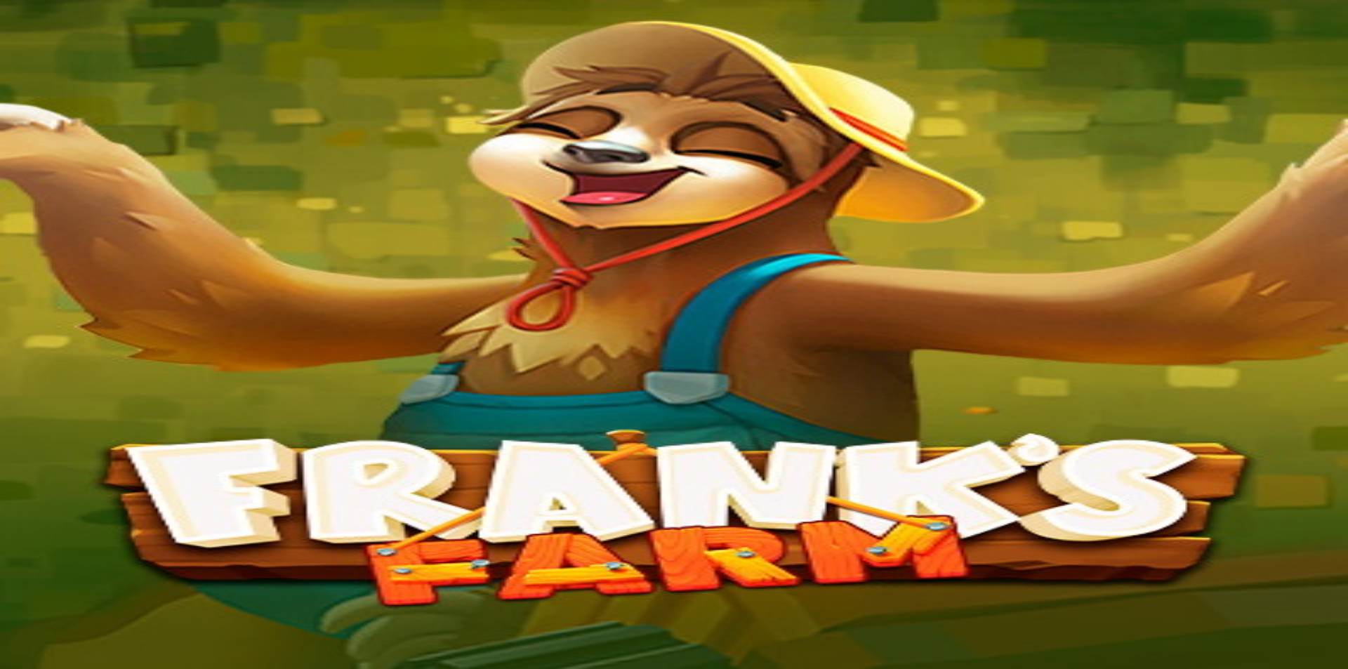
click at [69, 219] on span "Palkkiot" at bounding box center [55, 213] width 33 height 11
click at [734, 595] on div at bounding box center [674, 595] width 1336 height 0
